Goal: Task Accomplishment & Management: Complete application form

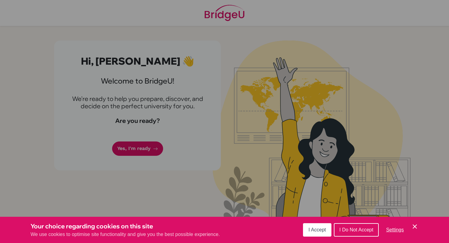
click at [318, 232] on span "I Accept" at bounding box center [316, 229] width 17 height 5
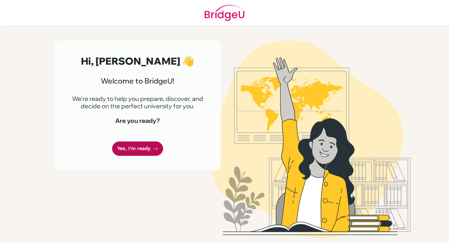
click at [140, 147] on link "Yes, I'm ready" at bounding box center [137, 149] width 51 height 14
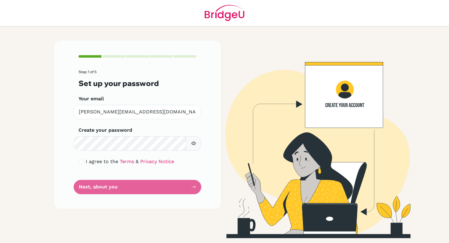
click at [70, 162] on div "Step 1 of 5 Set up your password Your email [PERSON_NAME][EMAIL_ADDRESS][DOMAIN…" at bounding box center [137, 125] width 167 height 168
click at [83, 161] on input "checkbox" at bounding box center [80, 161] width 5 height 5
checkbox input "true"
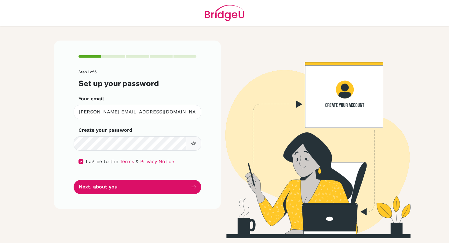
click at [118, 207] on div "Step 1 of 5 Set up your password Your email tsuleymanov@student.tisa.az Invalid…" at bounding box center [137, 125] width 167 height 168
click at [195, 146] on icon "button" at bounding box center [193, 143] width 5 height 5
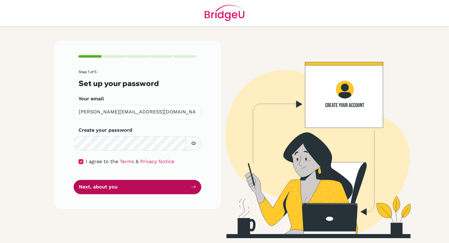
click at [175, 191] on button "Next, about you" at bounding box center [138, 187] width 128 height 14
